Goal: Task Accomplishment & Management: Complete application form

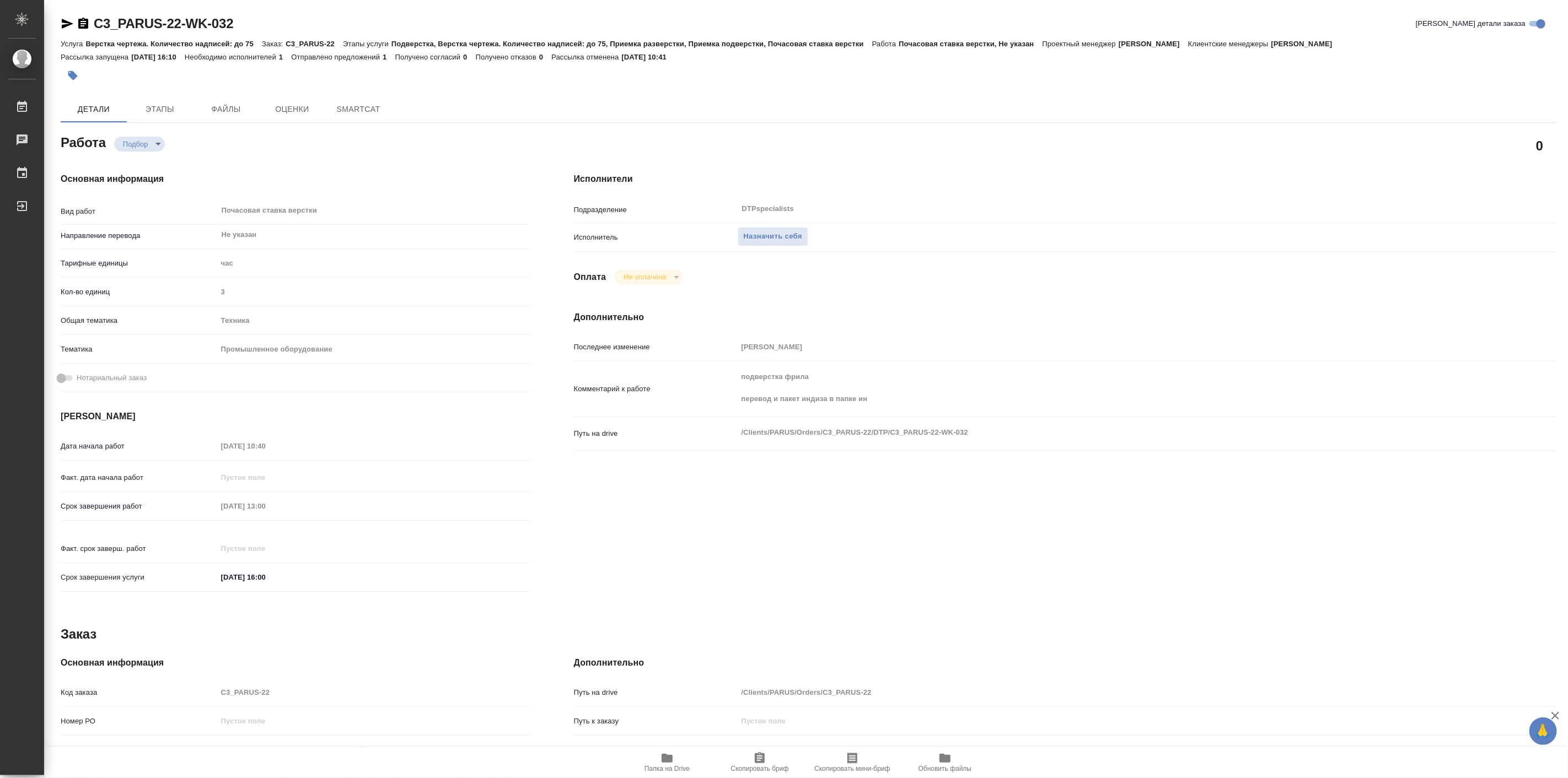
type textarea "x"
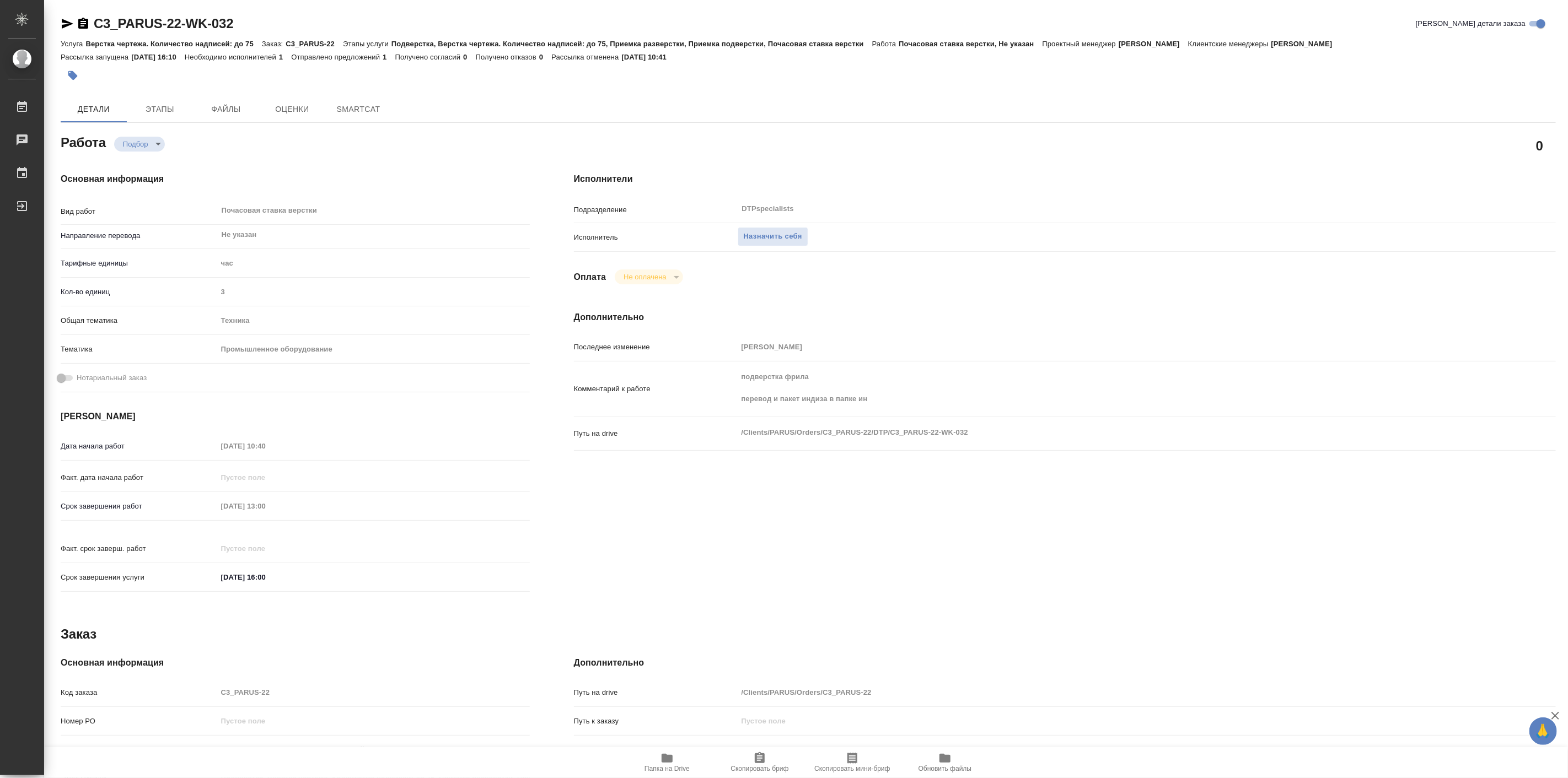
type textarea "x"
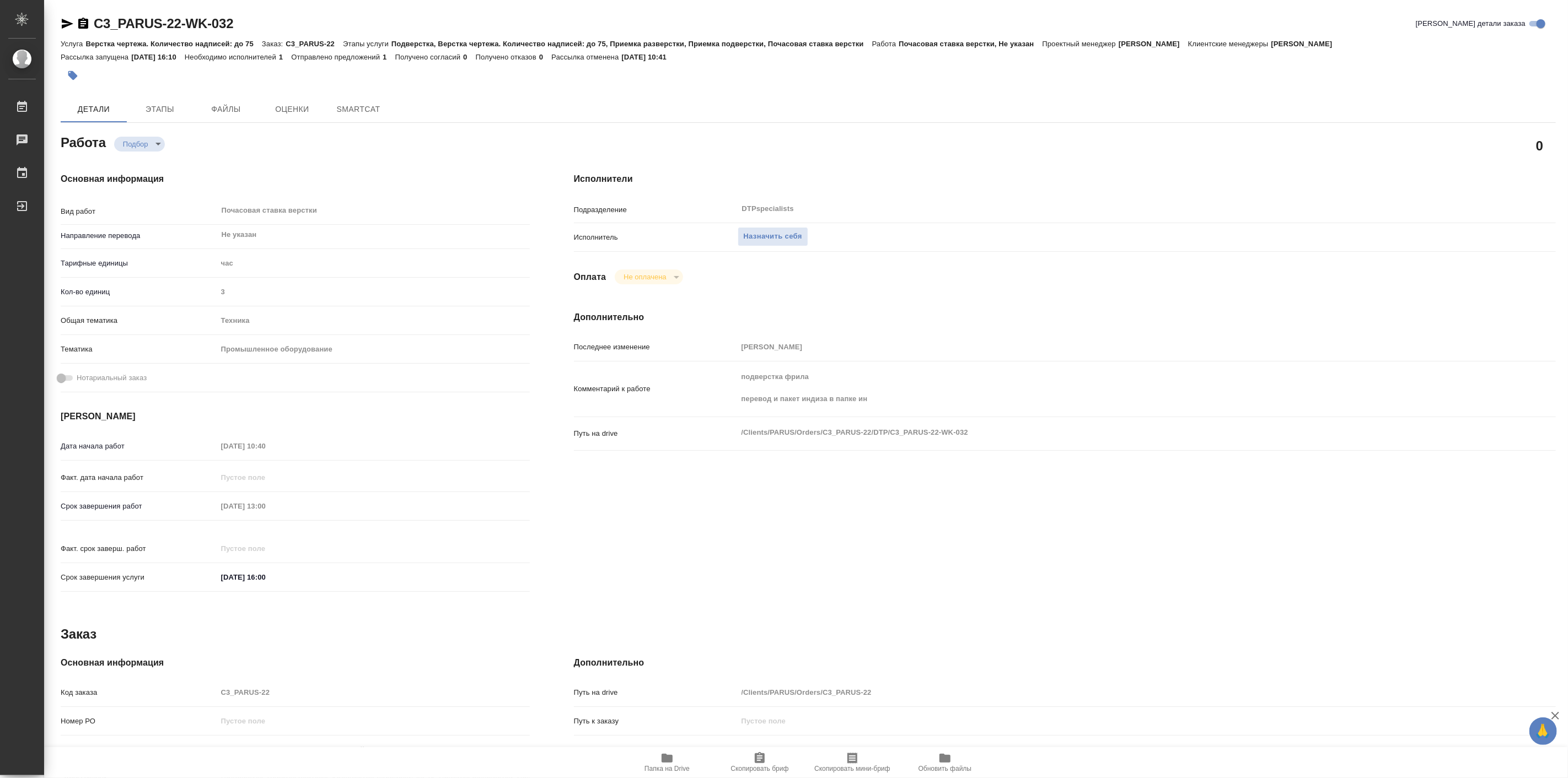
type textarea "x"
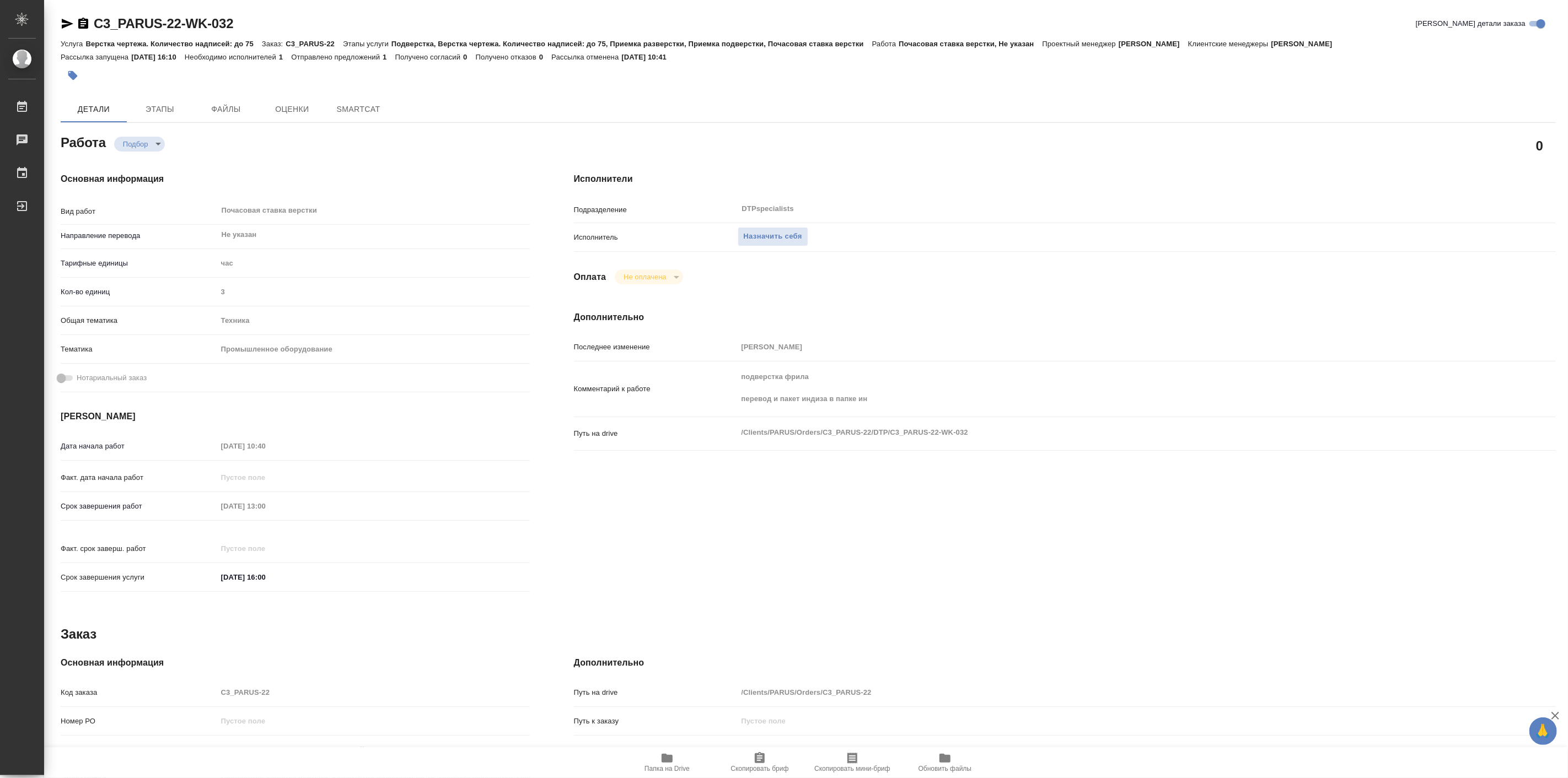
type textarea "x"
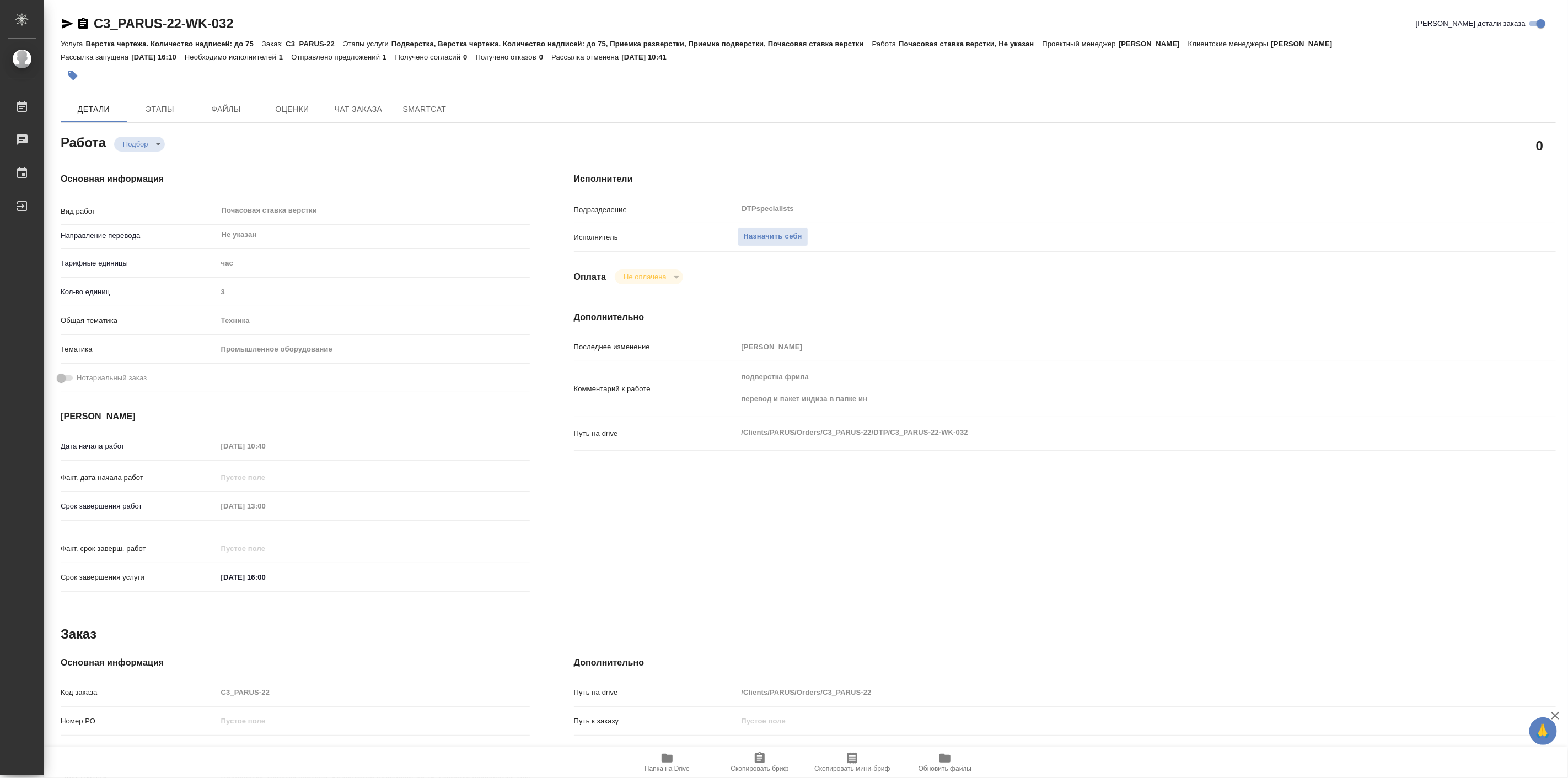
type textarea "x"
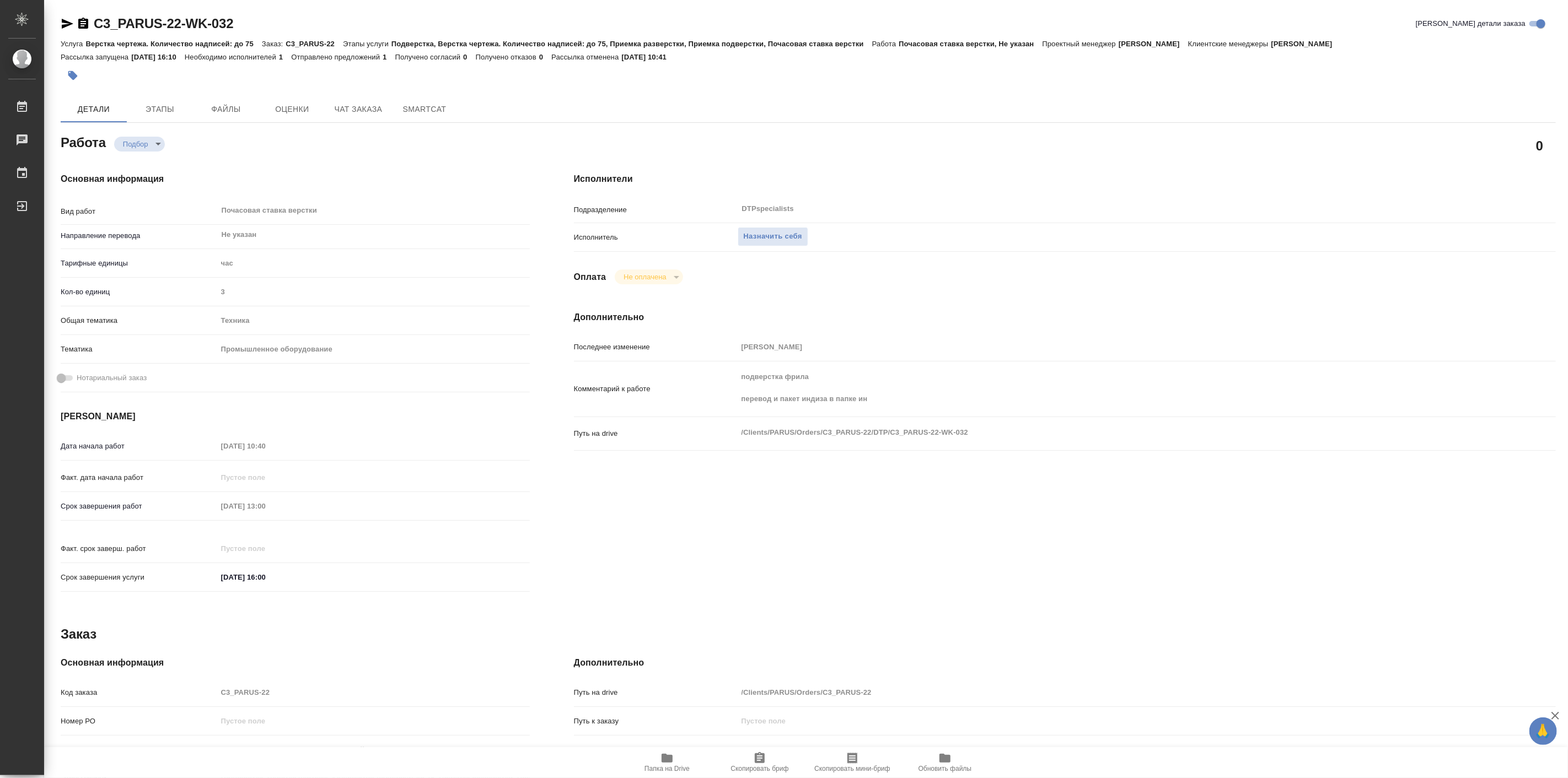
type textarea "x"
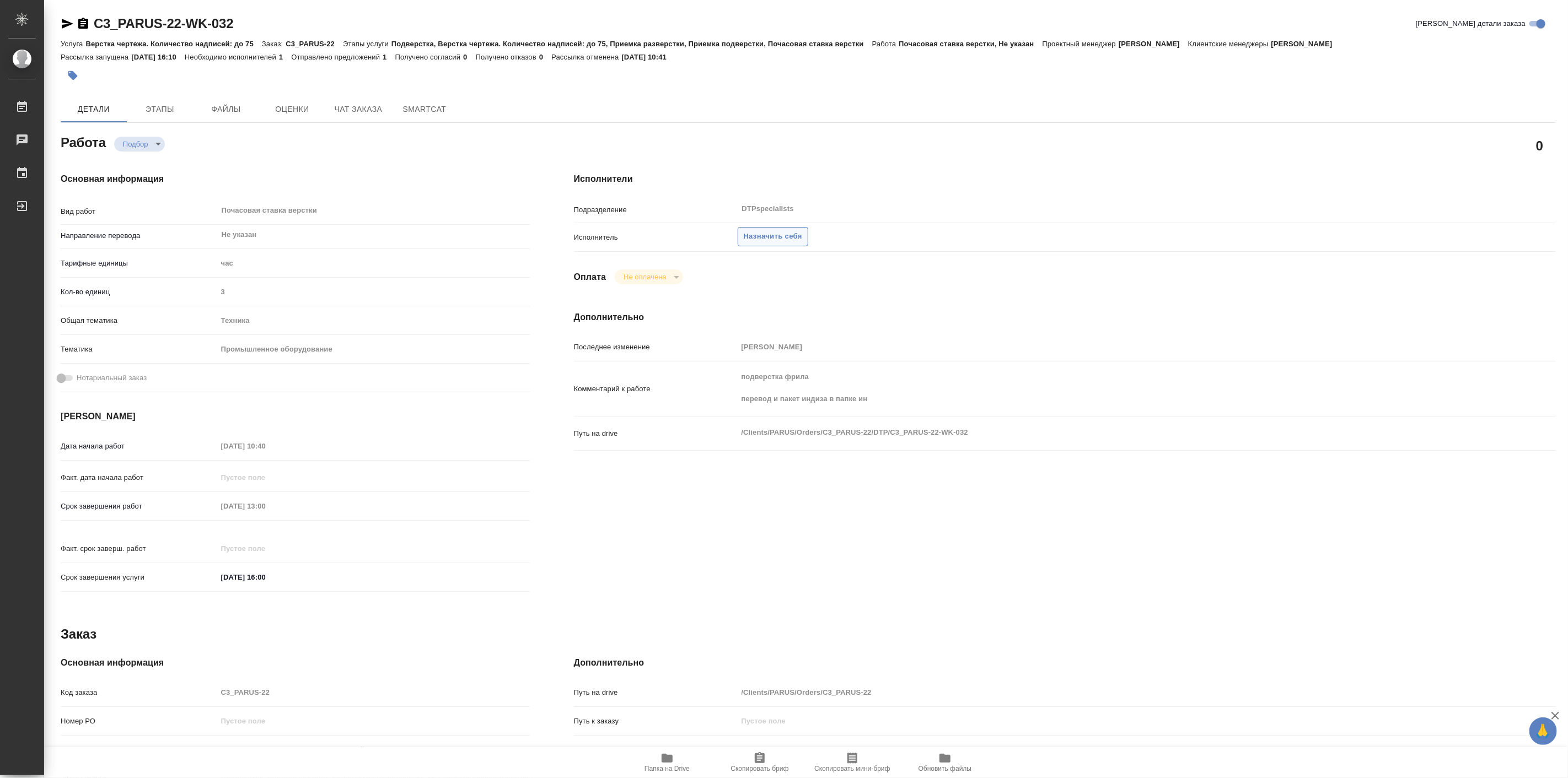
click at [794, 237] on span "Назначить себя" at bounding box center [772, 237] width 58 height 13
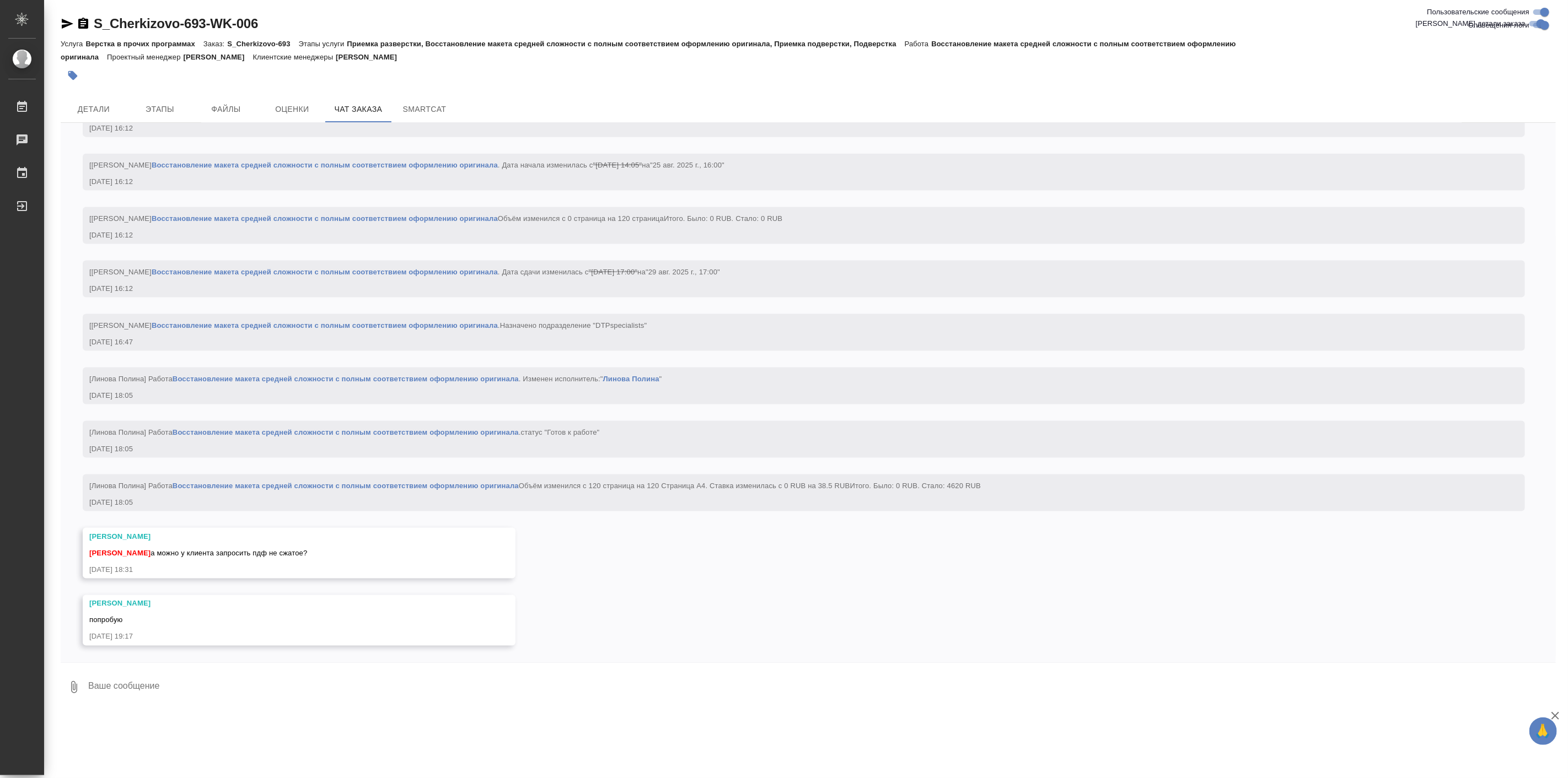
scroll to position [1331, 0]
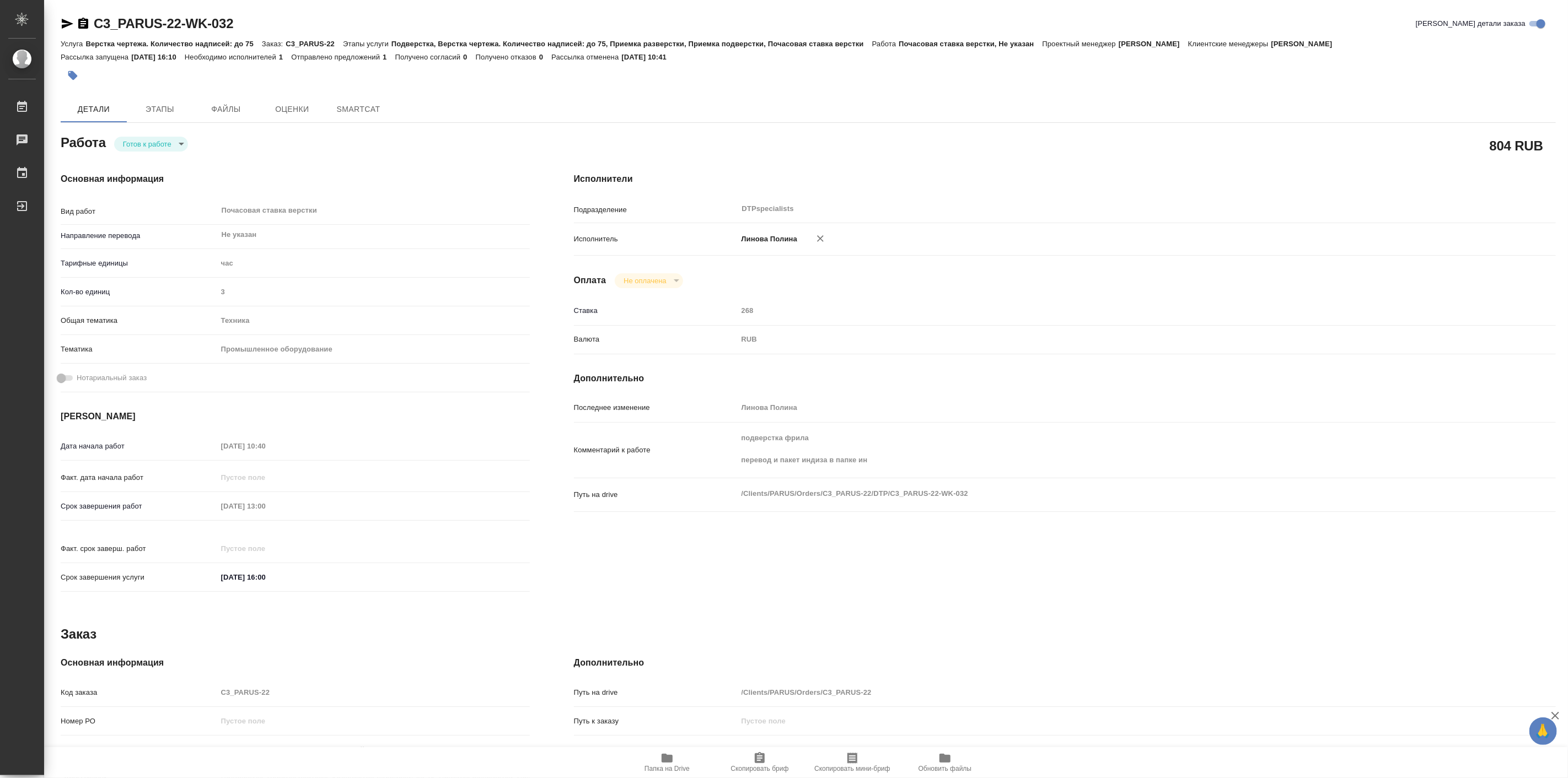
type textarea "x"
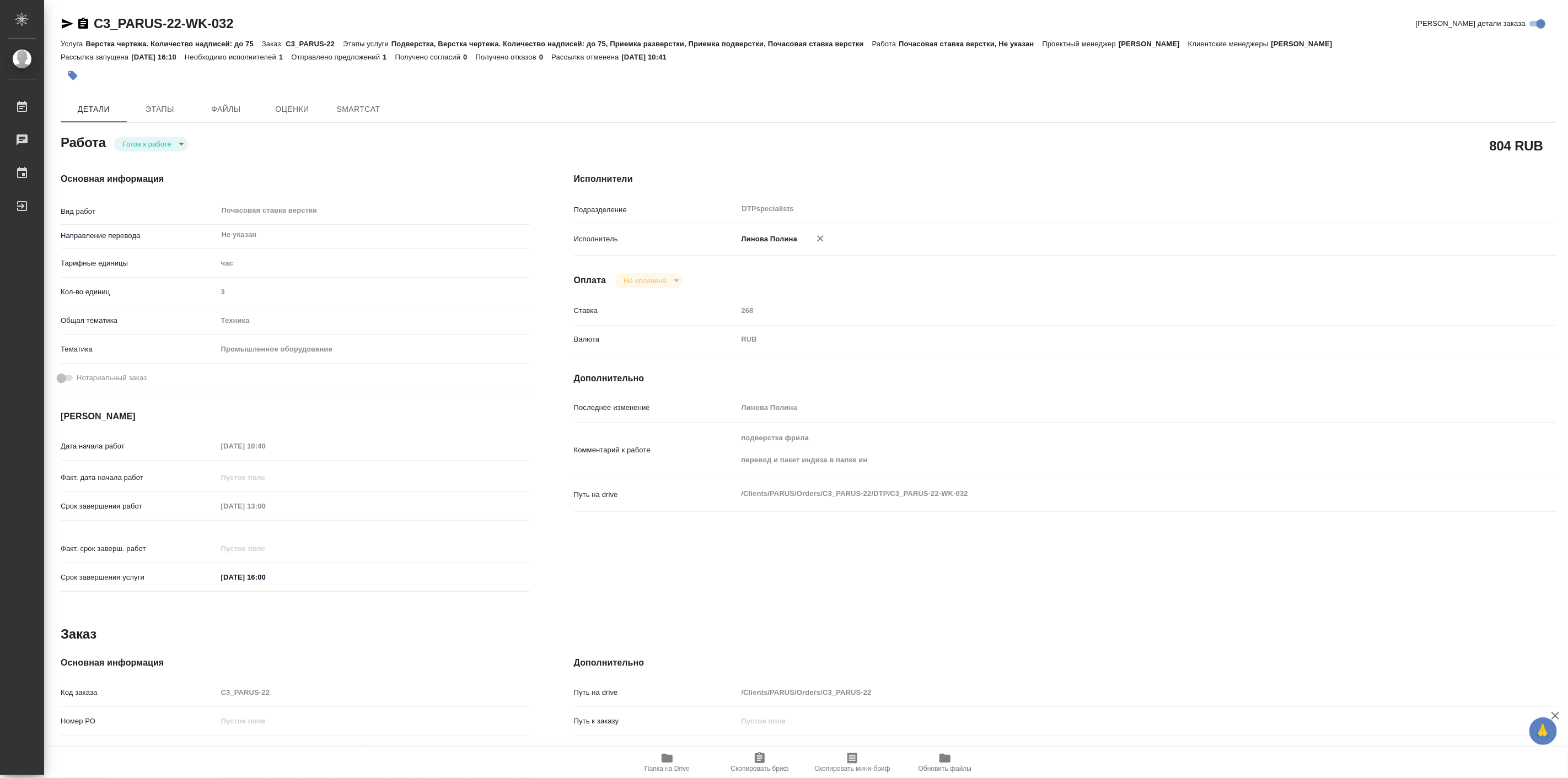
type textarea "x"
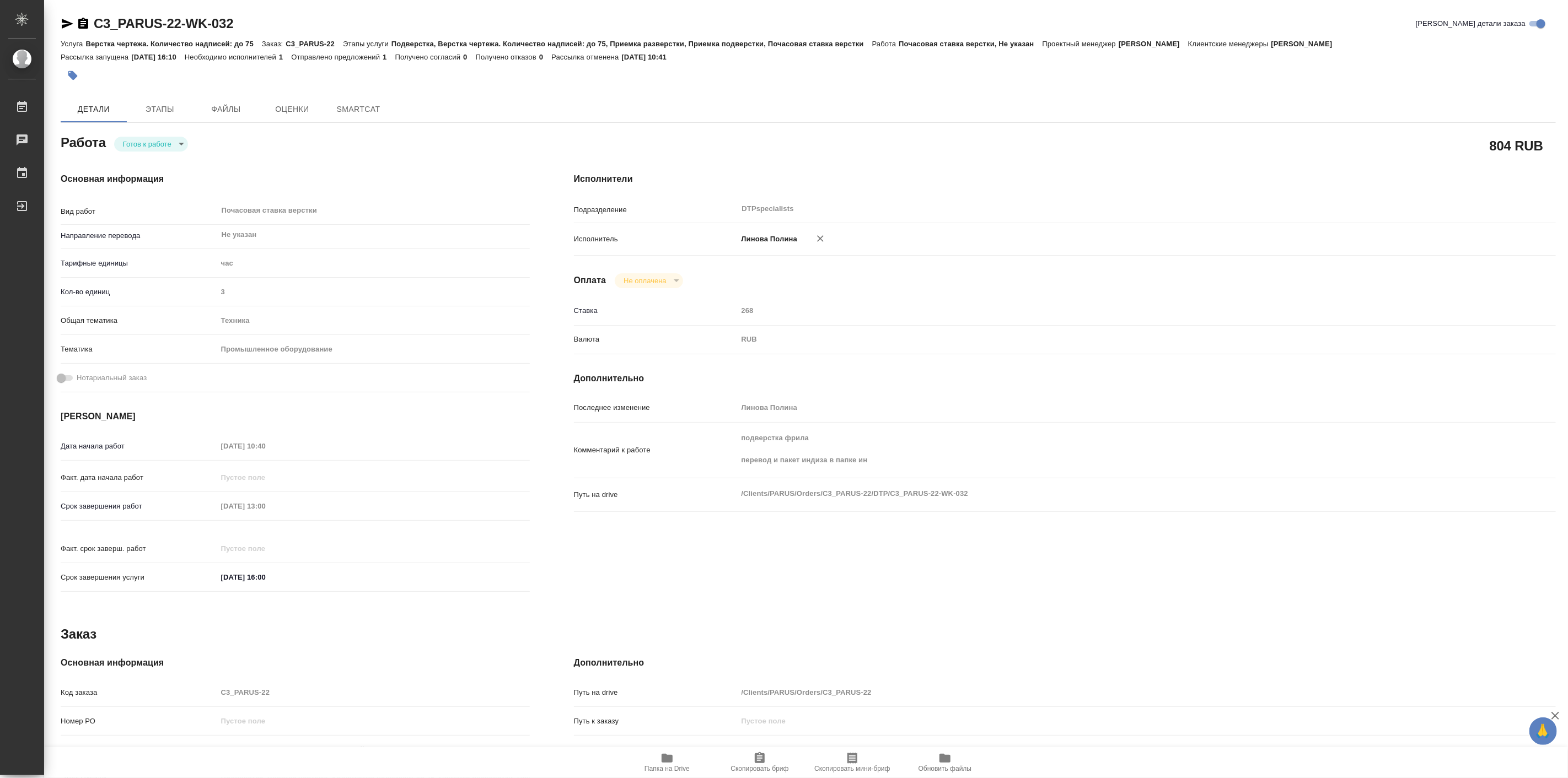
type textarea "x"
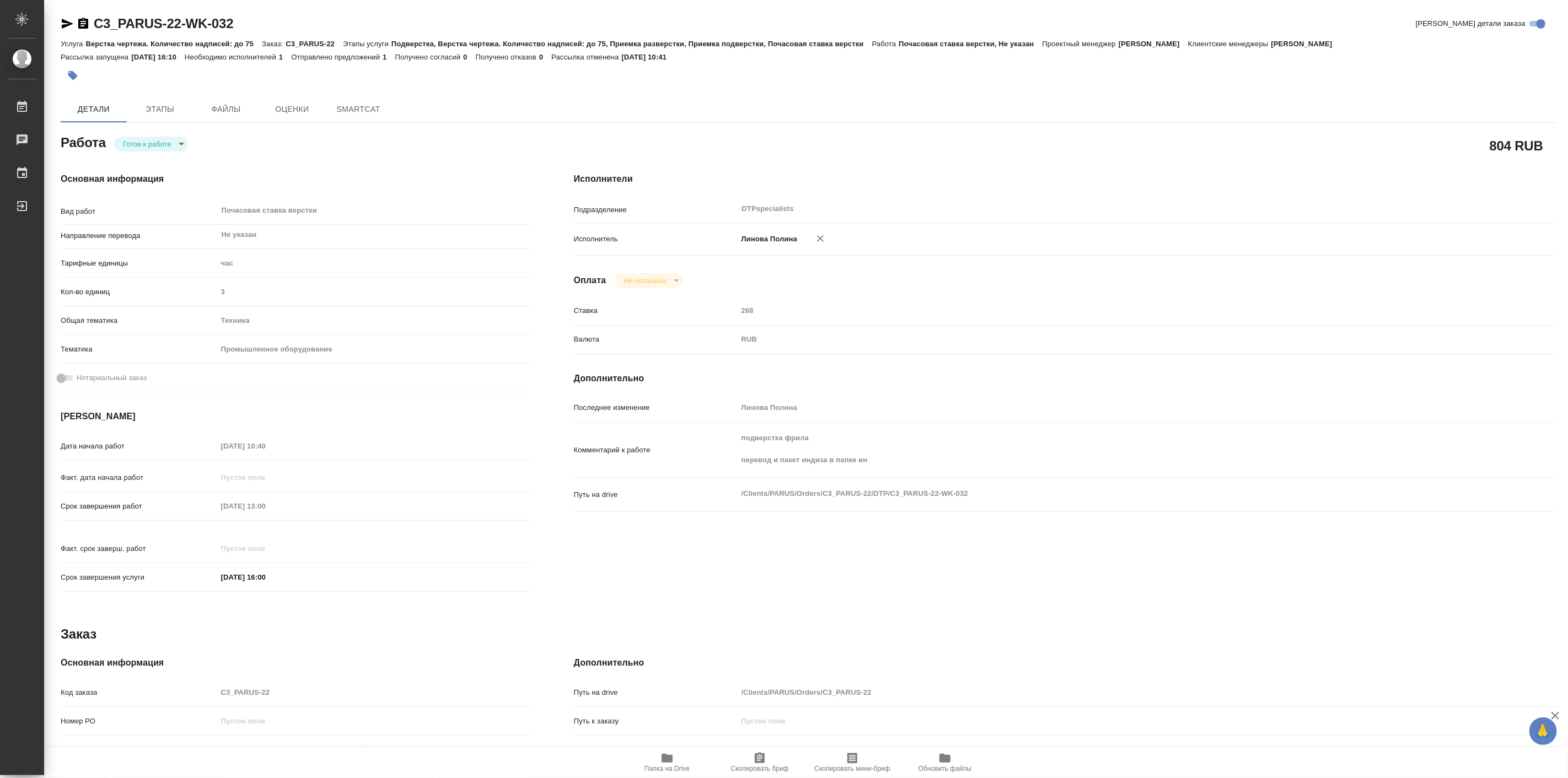
type textarea "x"
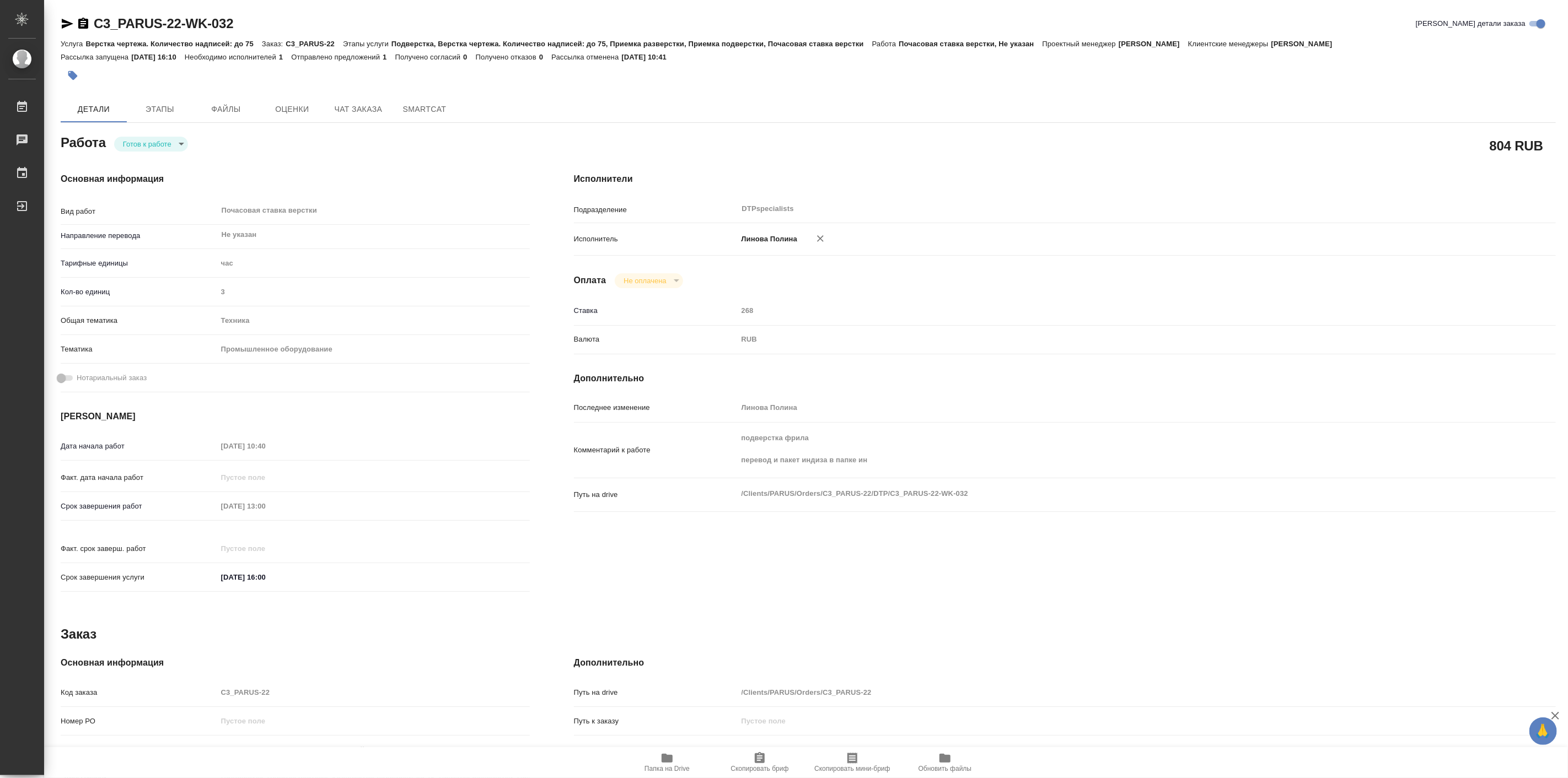
type textarea "x"
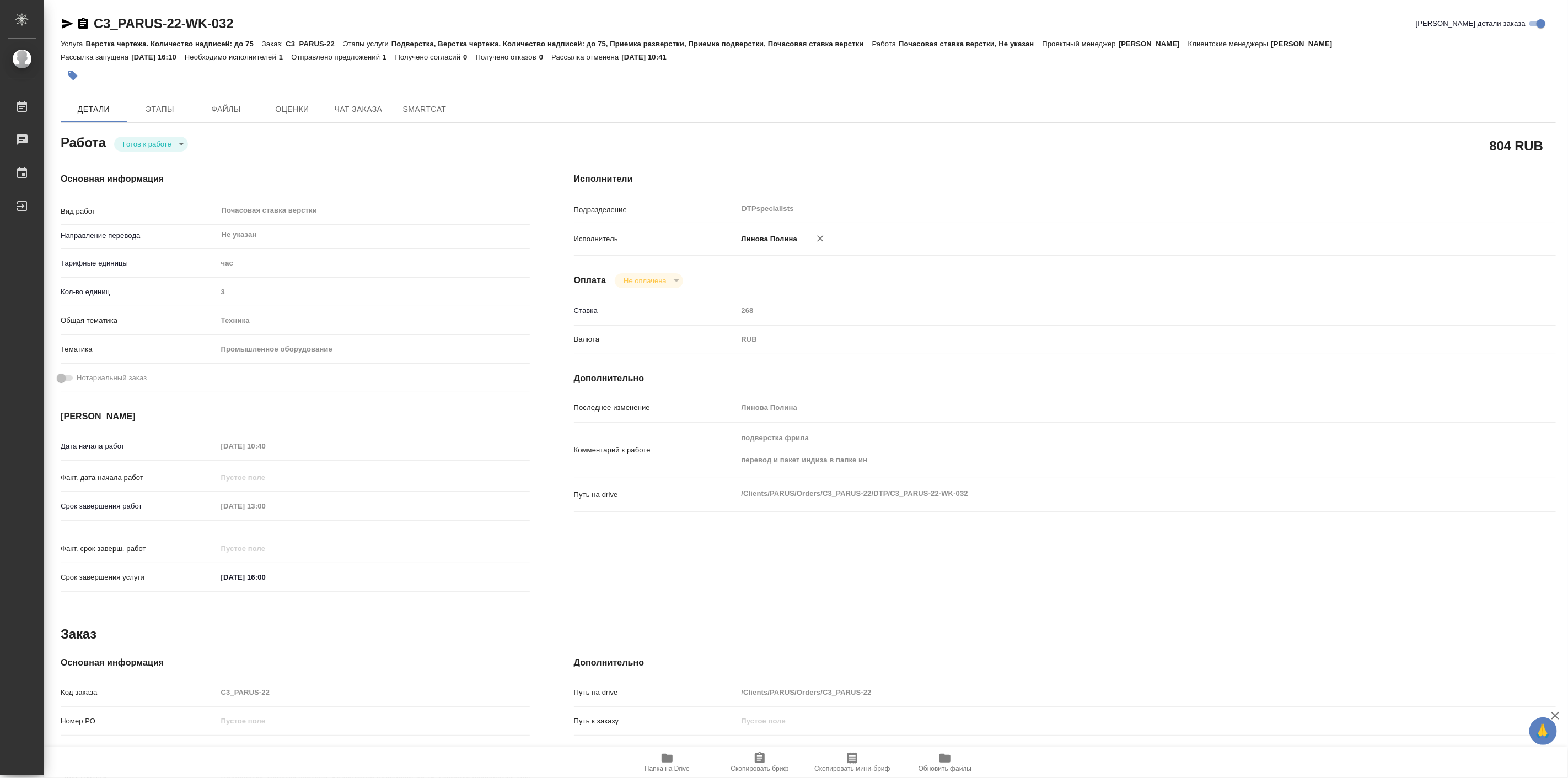
type textarea "x"
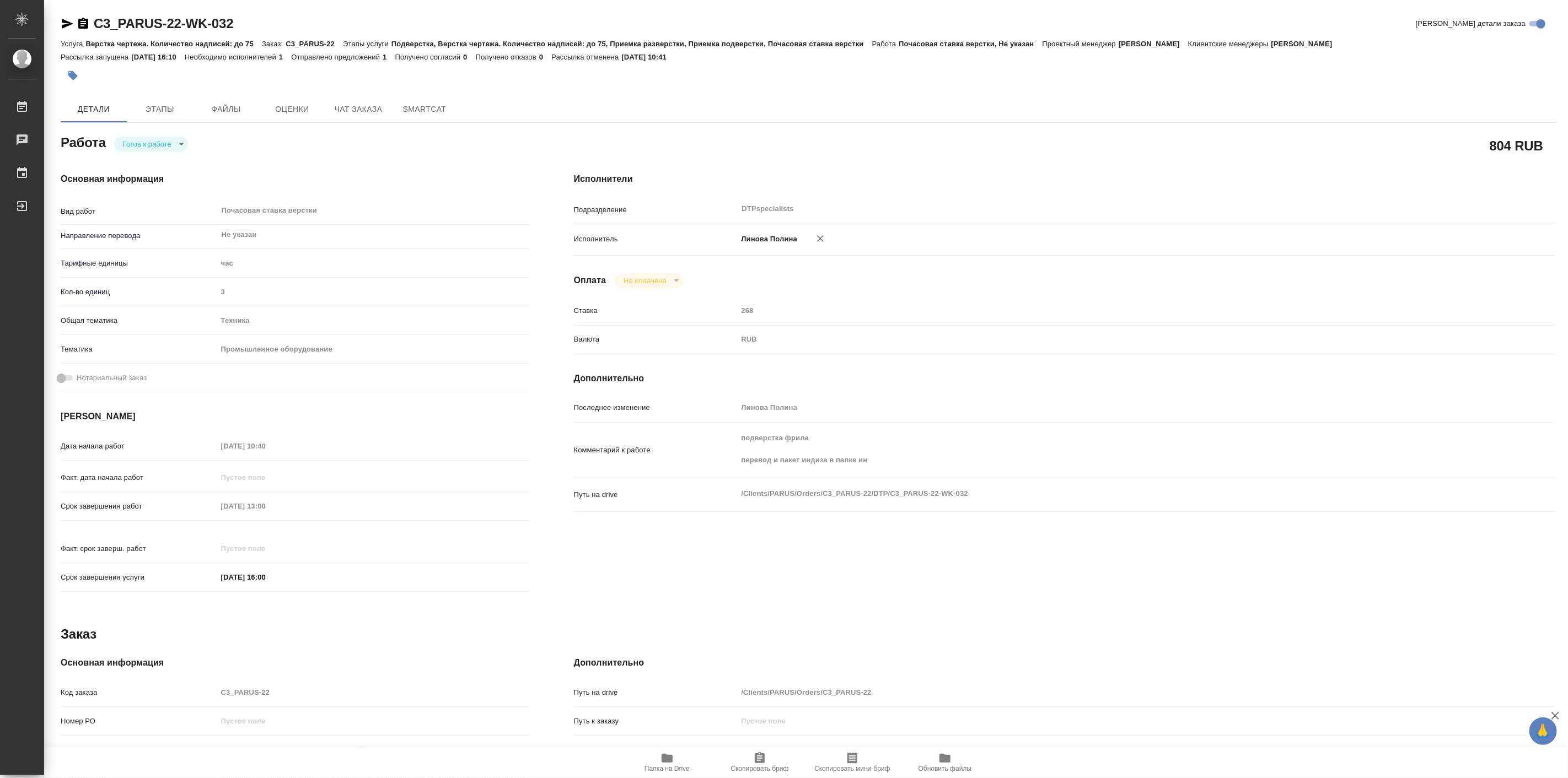
type textarea "x"
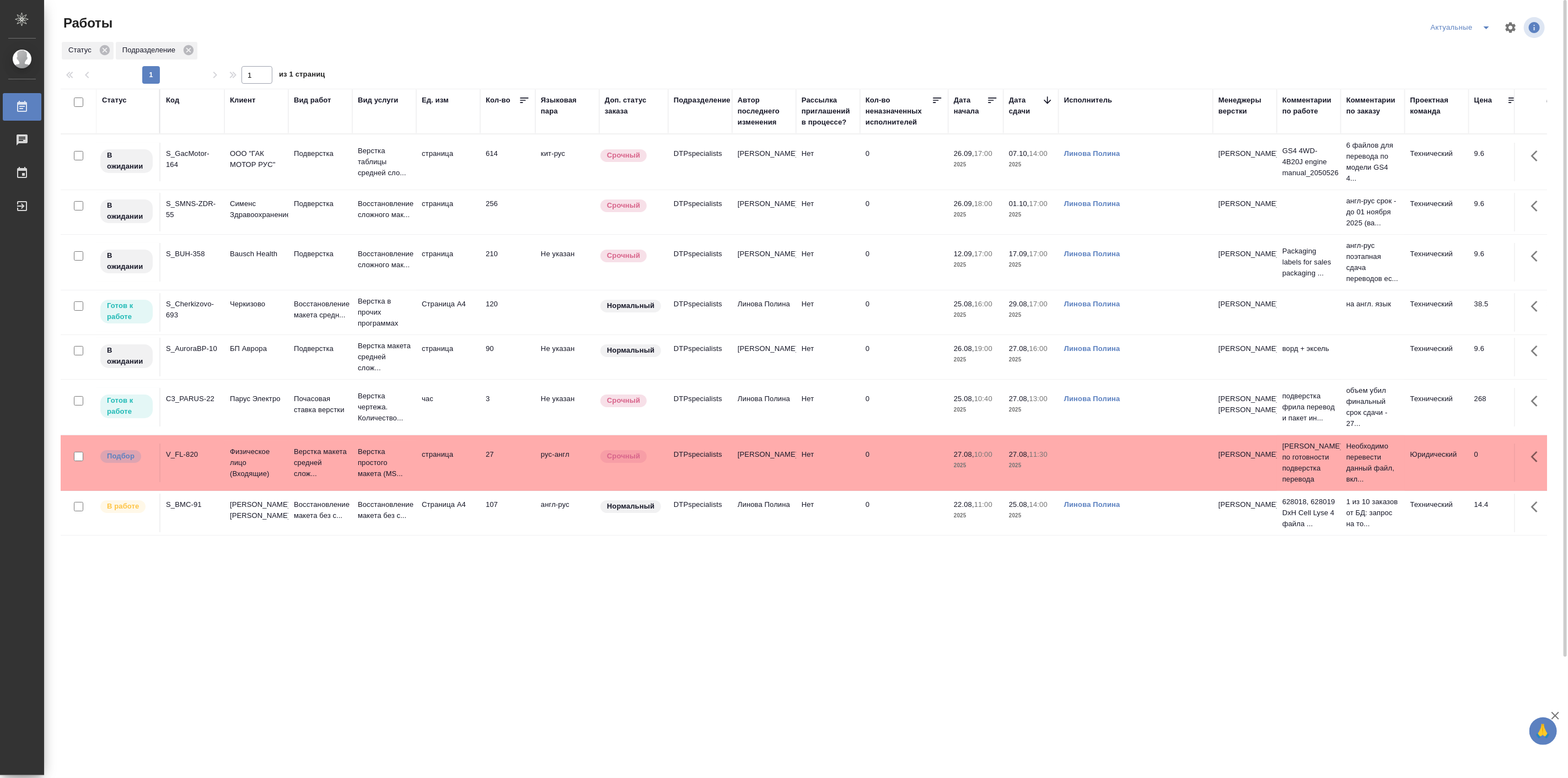
click at [266, 627] on div "Статус Код Клиент Вид работ Вид услуги Ед. изм Кол-во Языковая пара Доп. статус…" at bounding box center [804, 502] width 1487 height 827
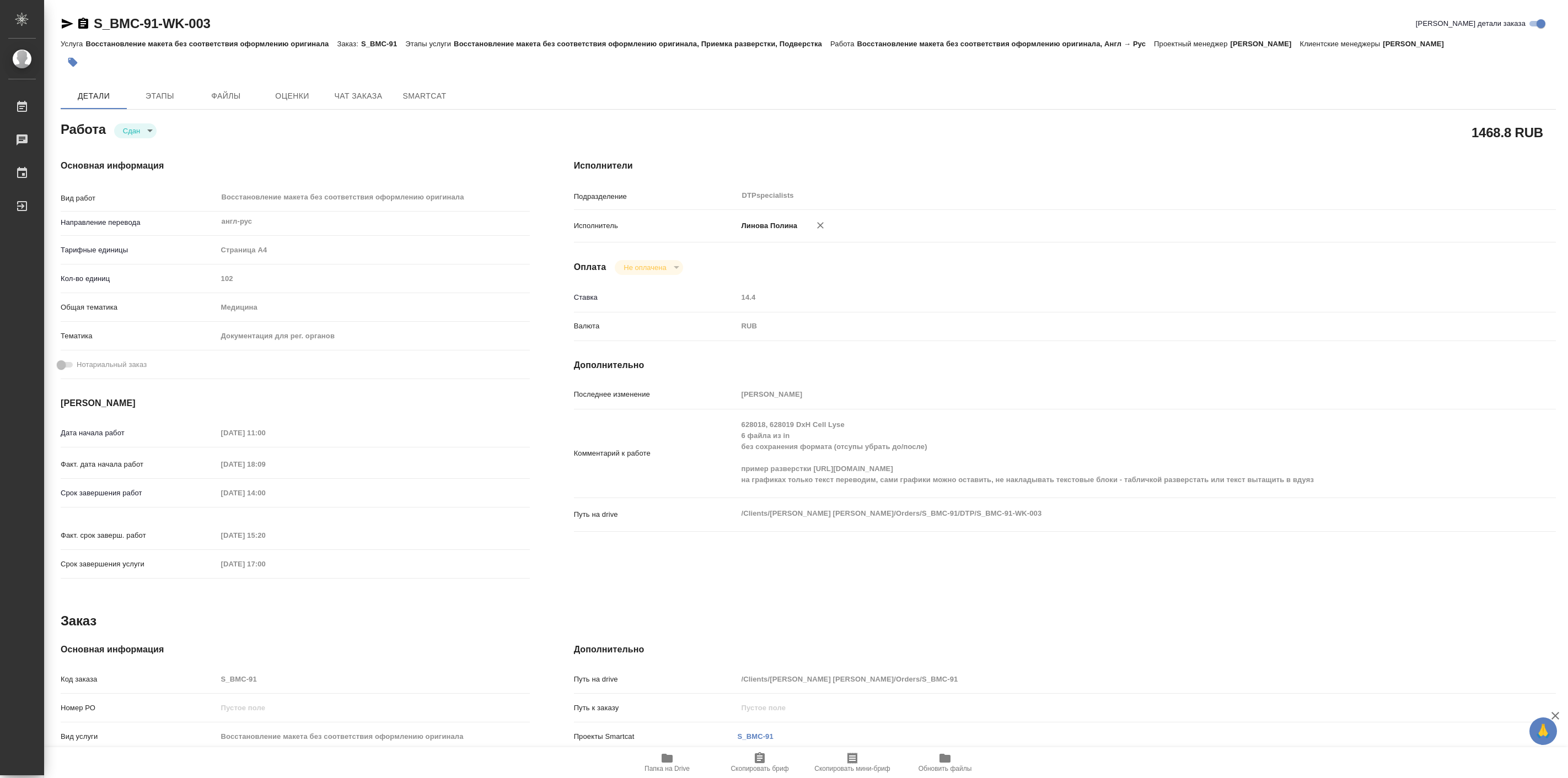
type textarea "x"
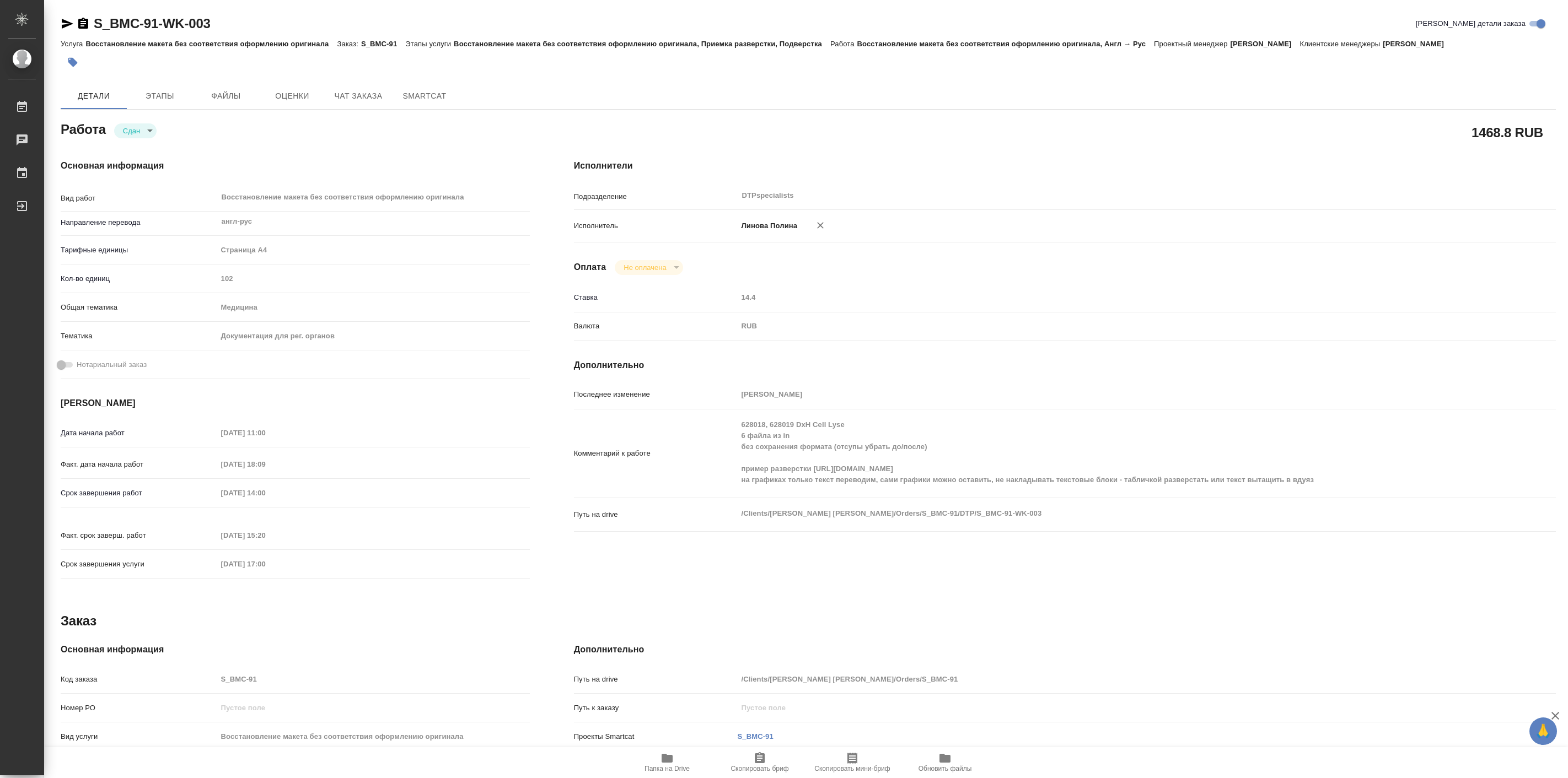
type textarea "x"
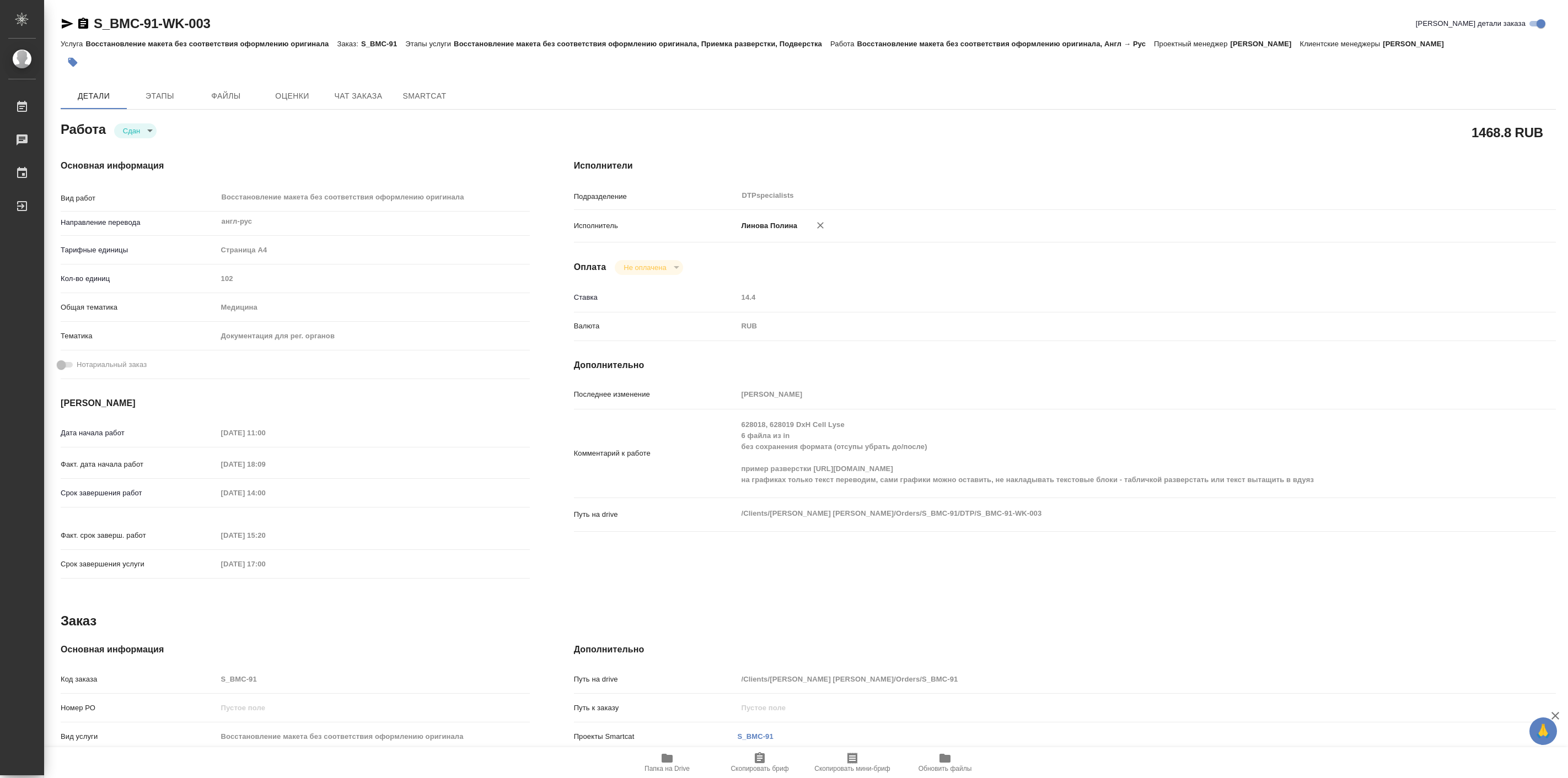
type textarea "x"
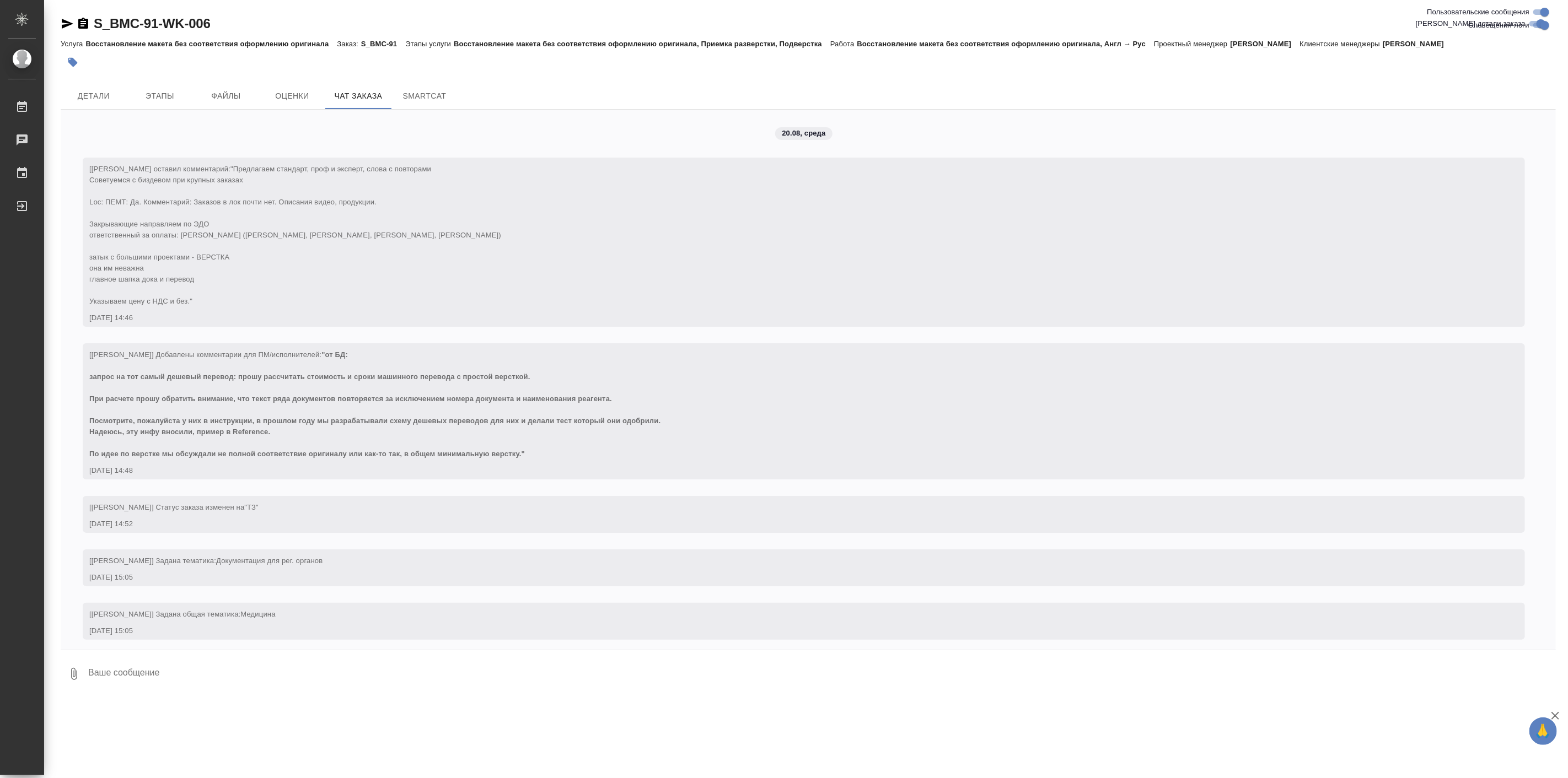
scroll to position [9147, 0]
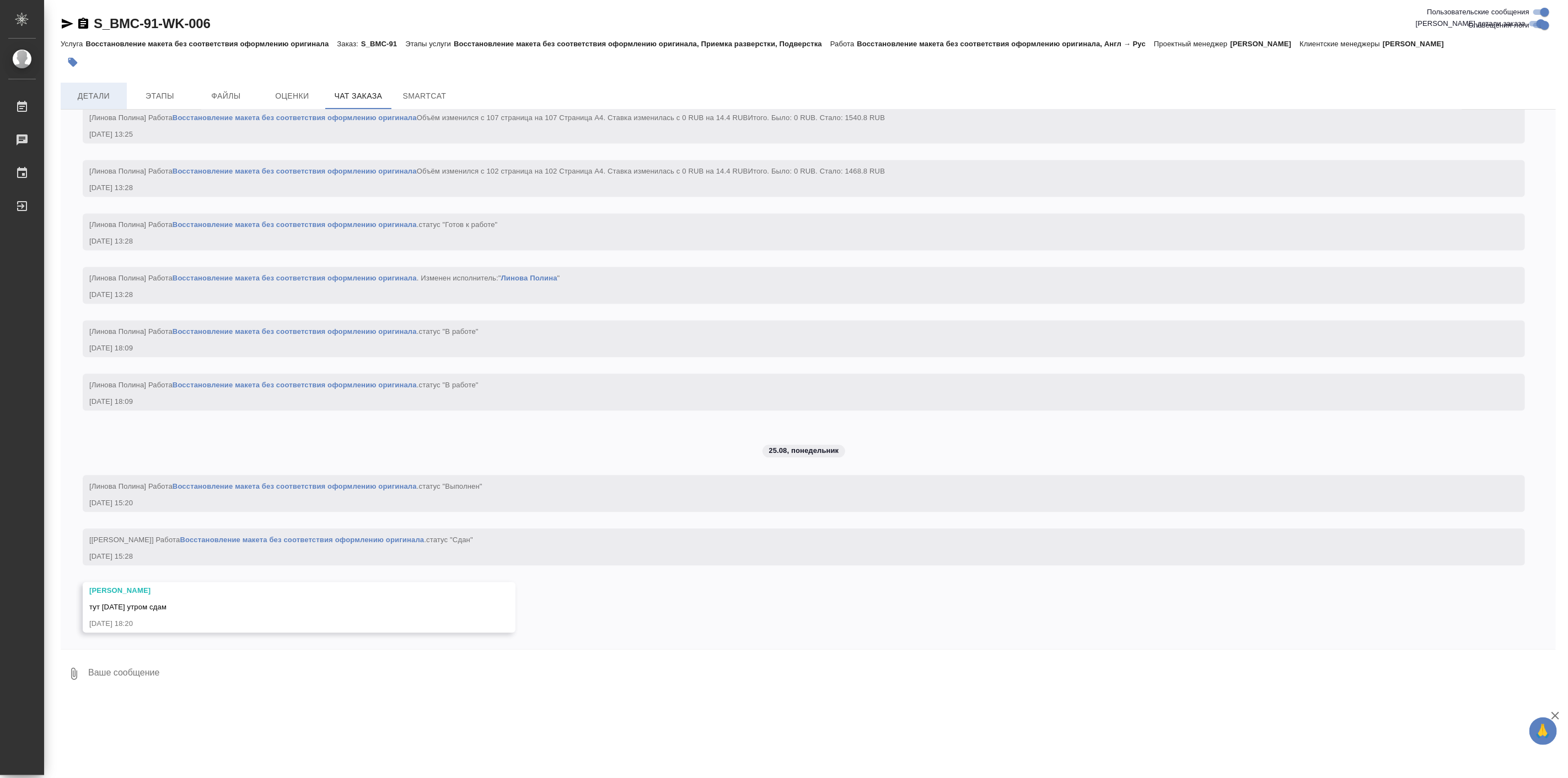
click at [111, 92] on span "Детали" at bounding box center [93, 96] width 53 height 14
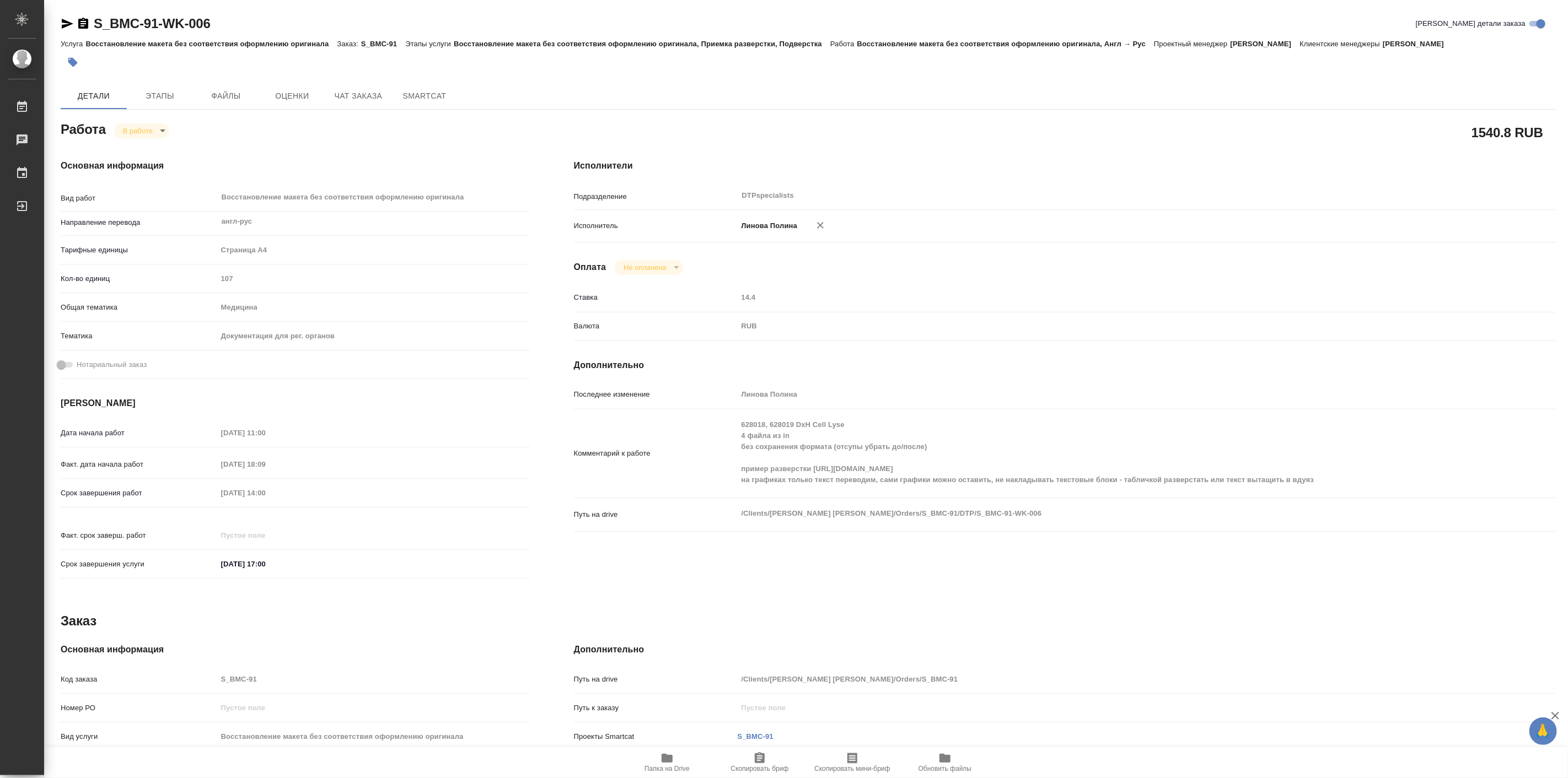
type textarea "x"
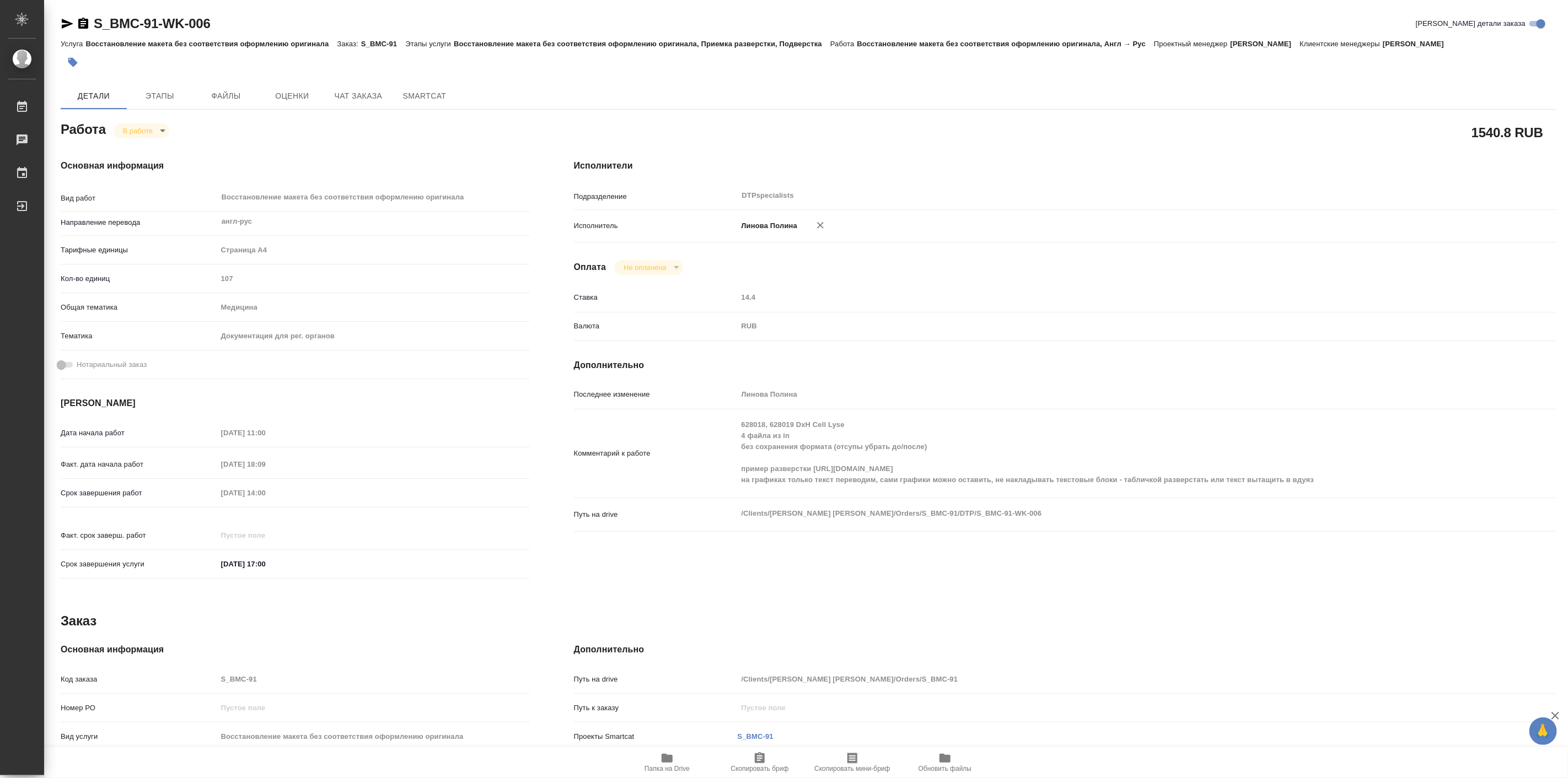
type textarea "x"
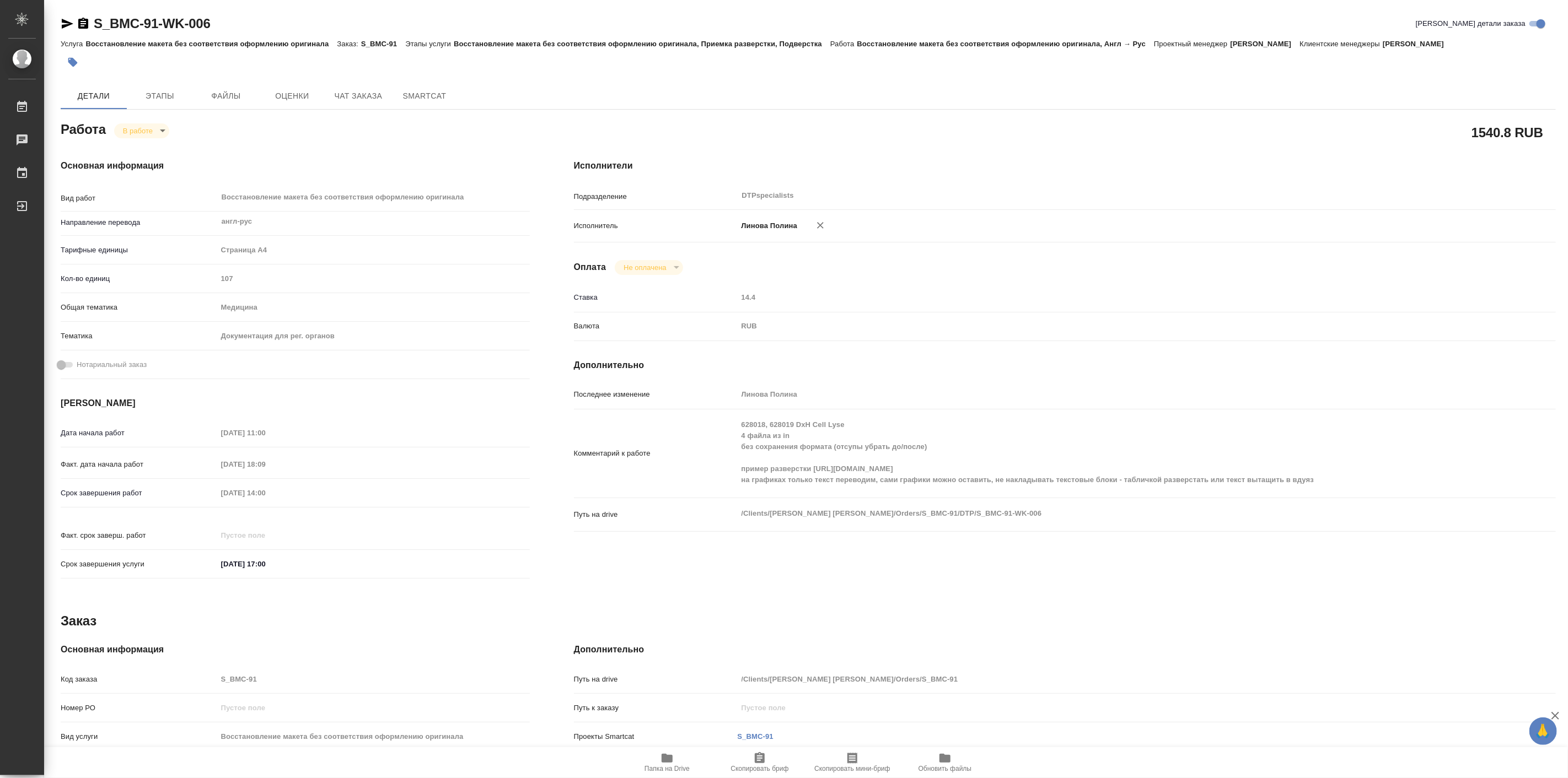
type textarea "x"
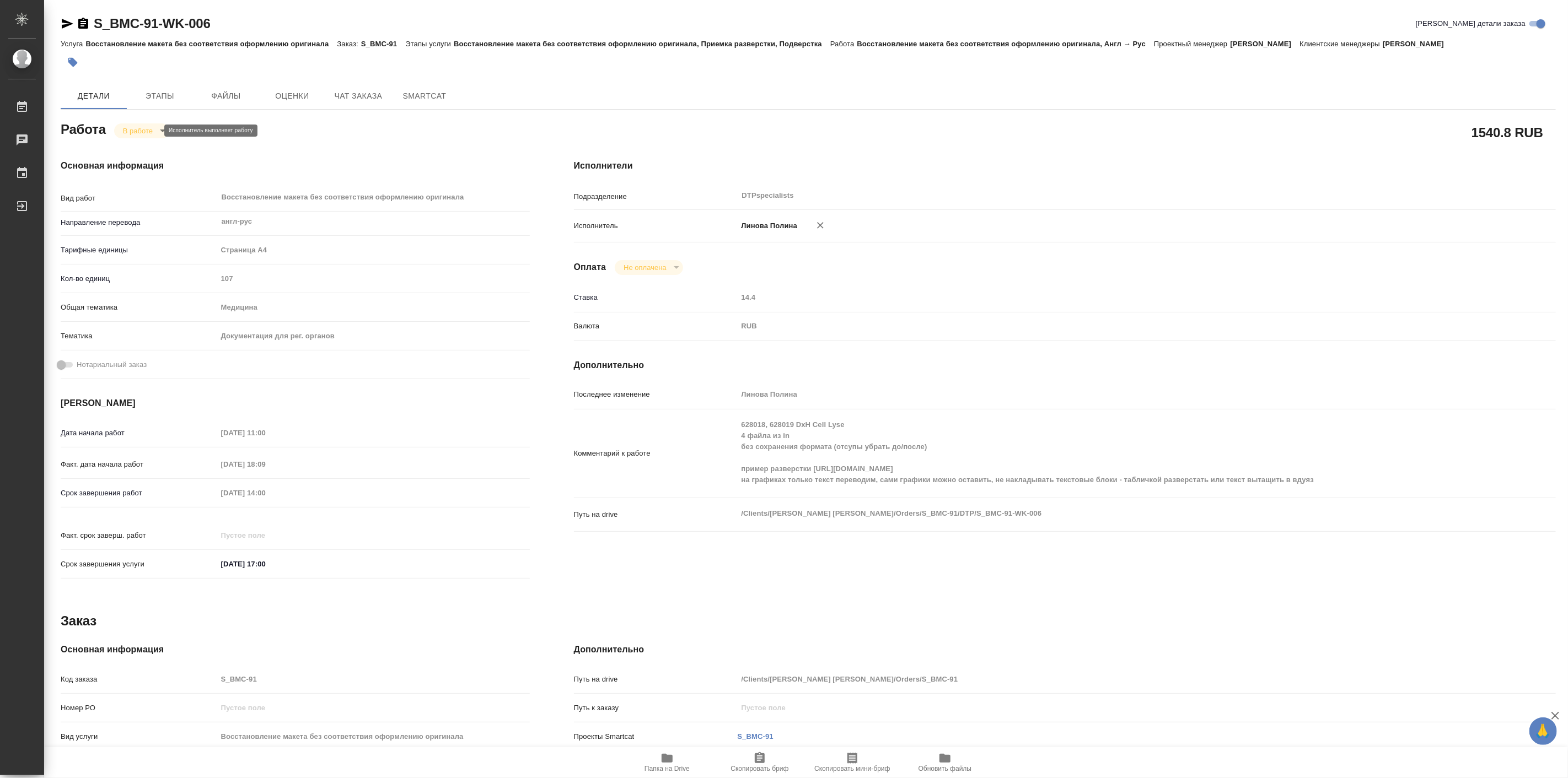
click at [149, 133] on body "🙏 .cls-1 fill:#fff; AWATERA [PERSON_NAME] Работы 0 Чаты График Выйти S_BMC-91-W…" at bounding box center [784, 389] width 1568 height 778
click at [153, 149] on button "Выполнен" at bounding box center [143, 149] width 41 height 12
type textarea "x"
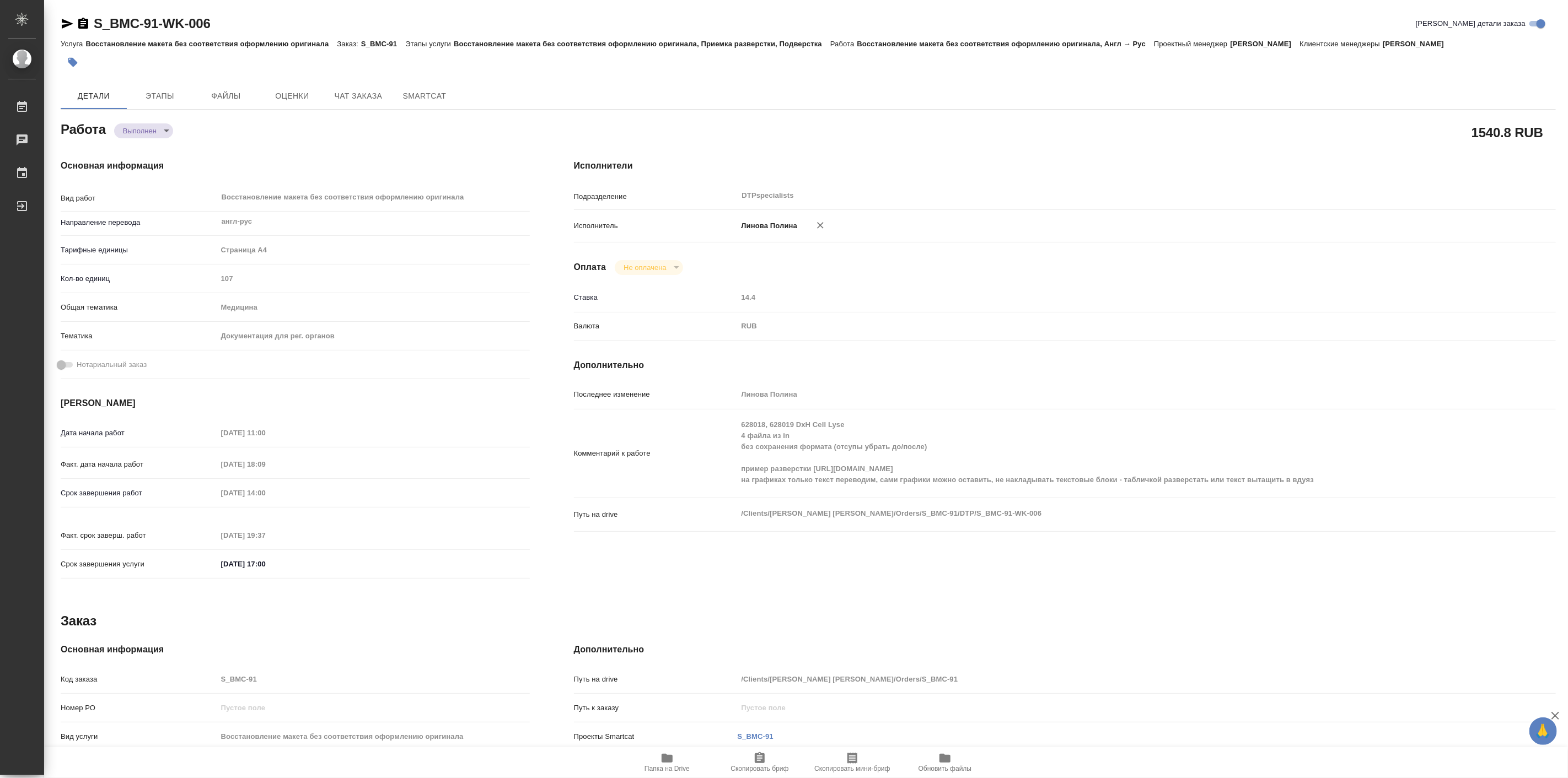
type textarea "x"
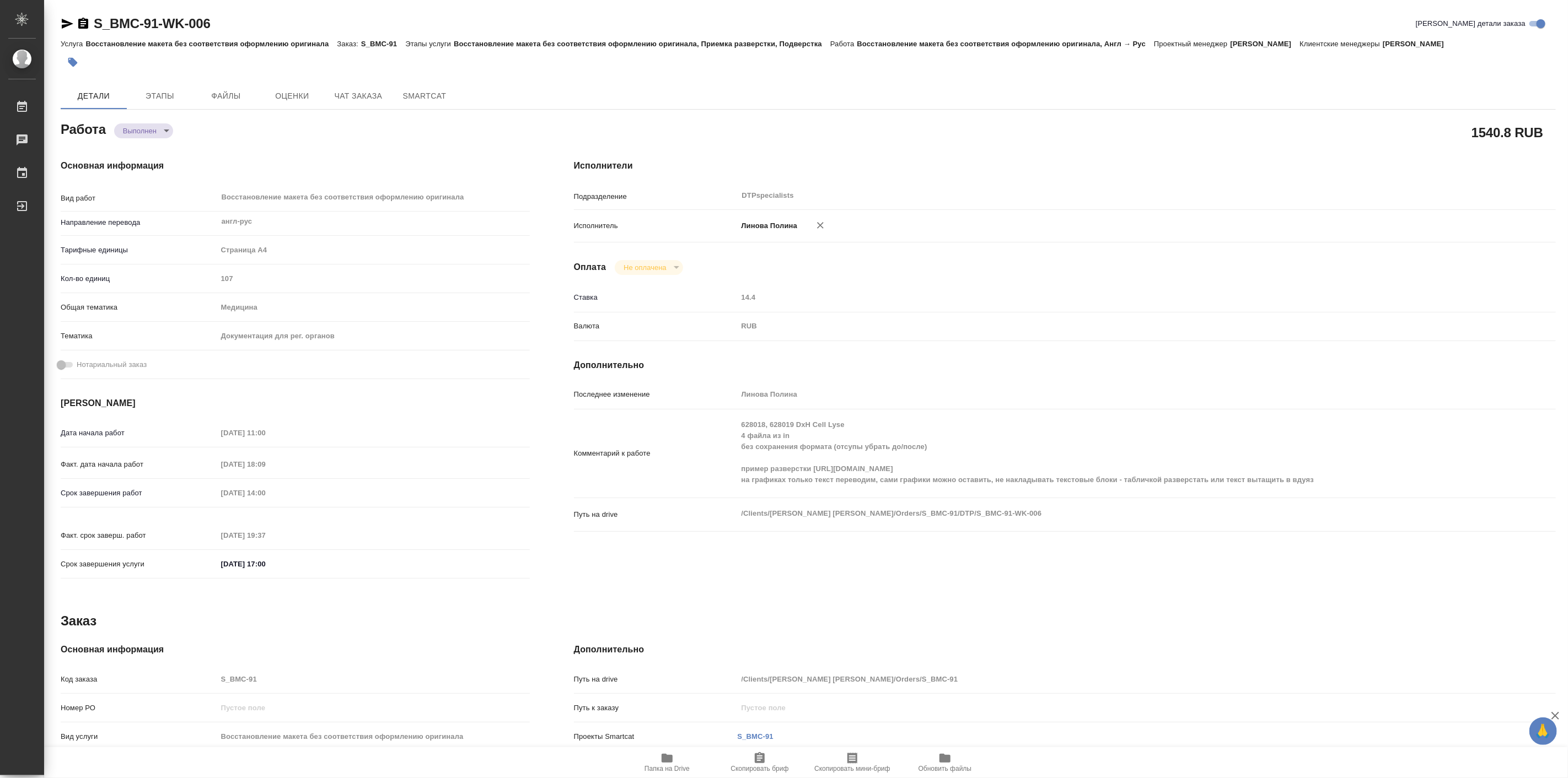
type textarea "x"
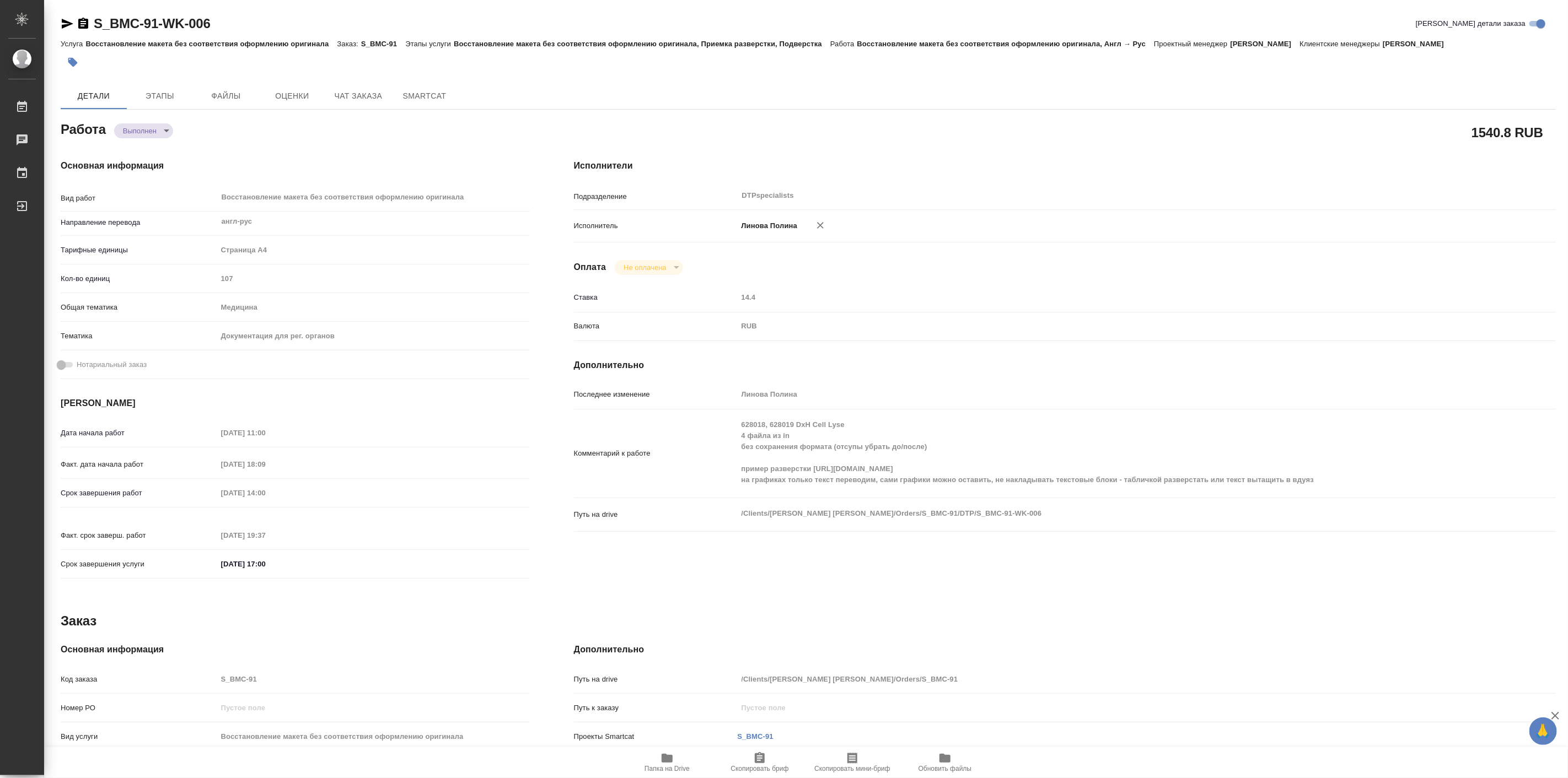
type textarea "x"
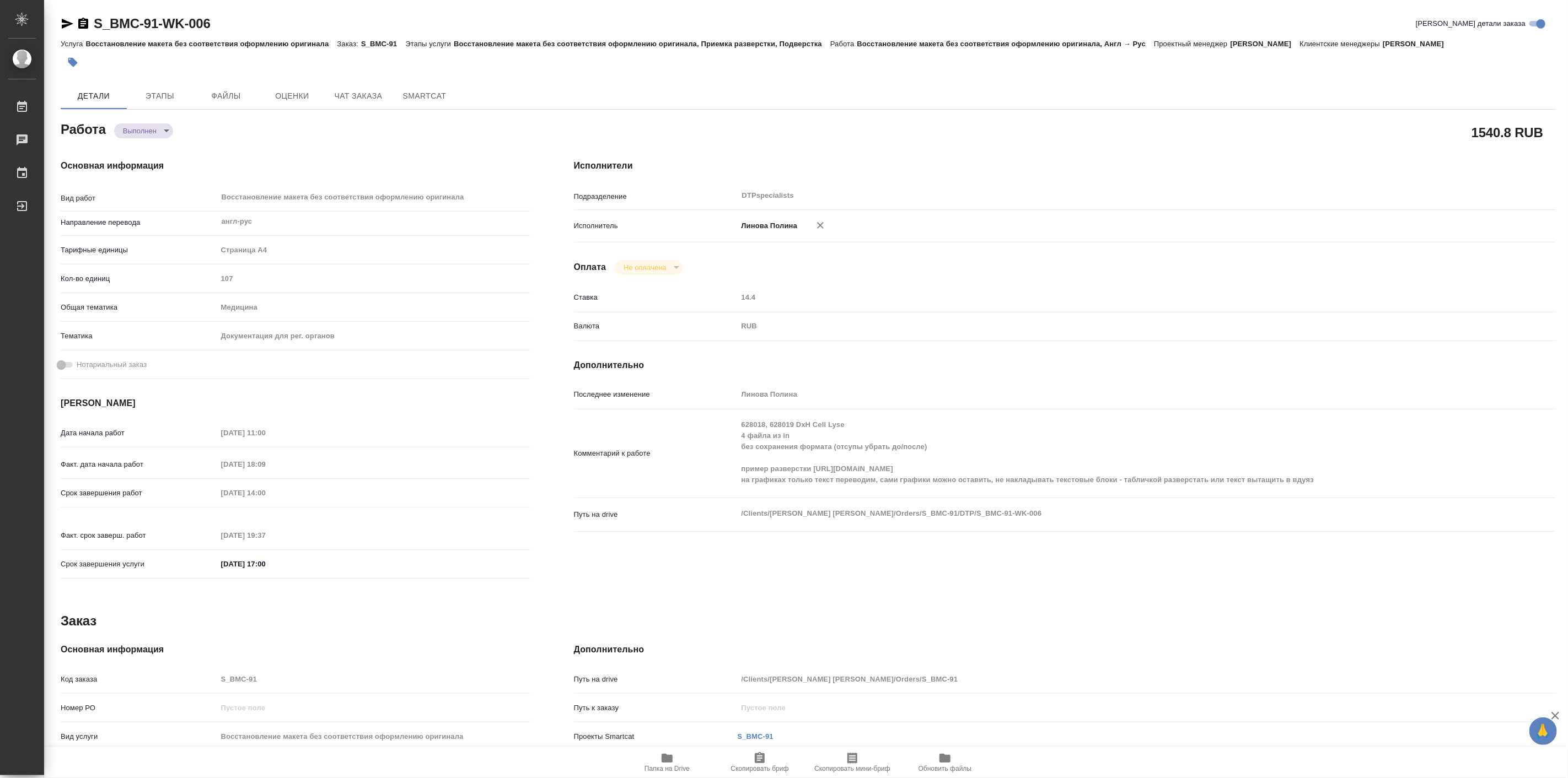
type textarea "x"
